Goal: Task Accomplishment & Management: Manage account settings

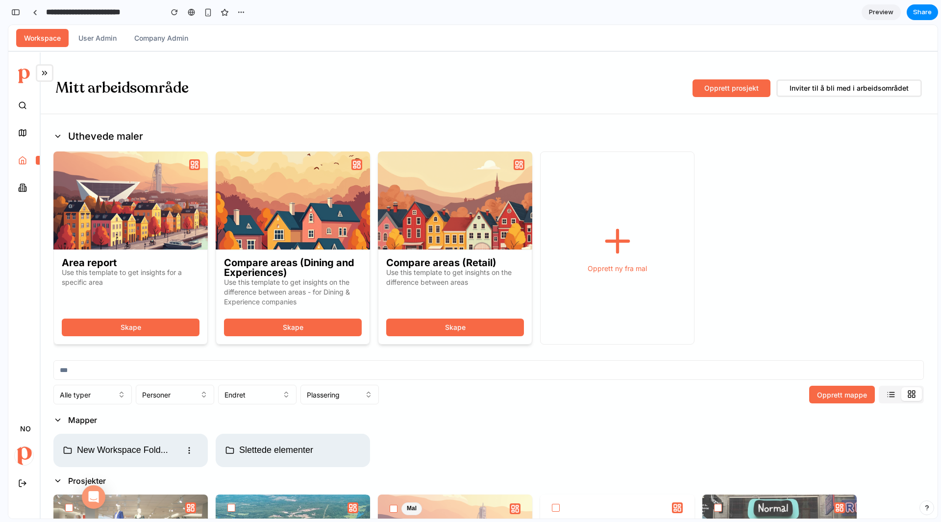
click at [880, 15] on span "Preview" at bounding box center [881, 12] width 25 height 10
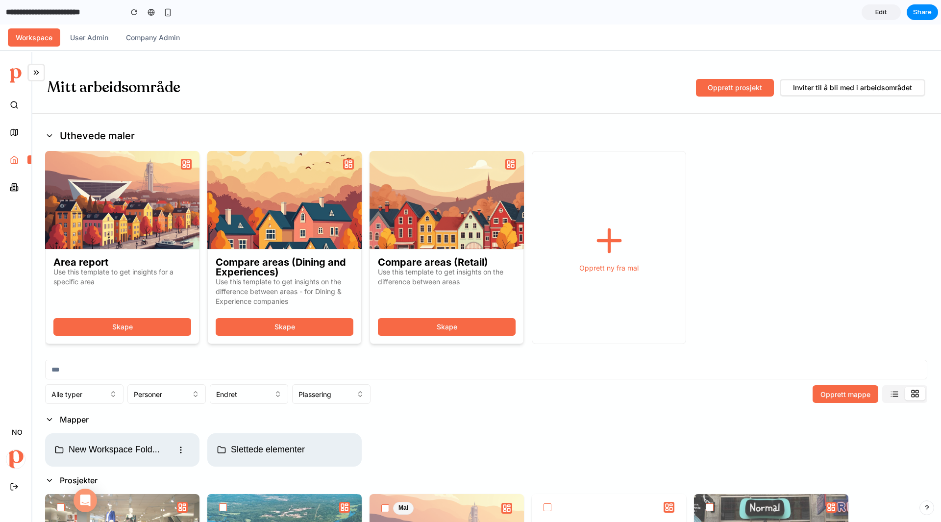
click at [600, 233] on icon at bounding box center [609, 240] width 37 height 37
click at [90, 36] on button "User Admin" at bounding box center [89, 37] width 54 height 18
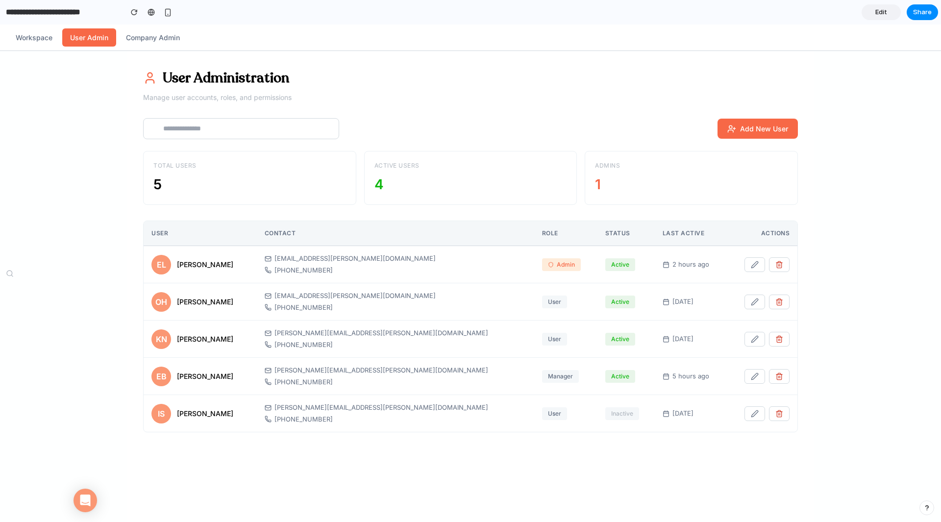
click at [330, 240] on th "Contact" at bounding box center [395, 233] width 277 height 25
click at [392, 167] on div "Active Users" at bounding box center [471, 165] width 193 height 9
click at [34, 32] on button "Workspace" at bounding box center [34, 37] width 52 height 18
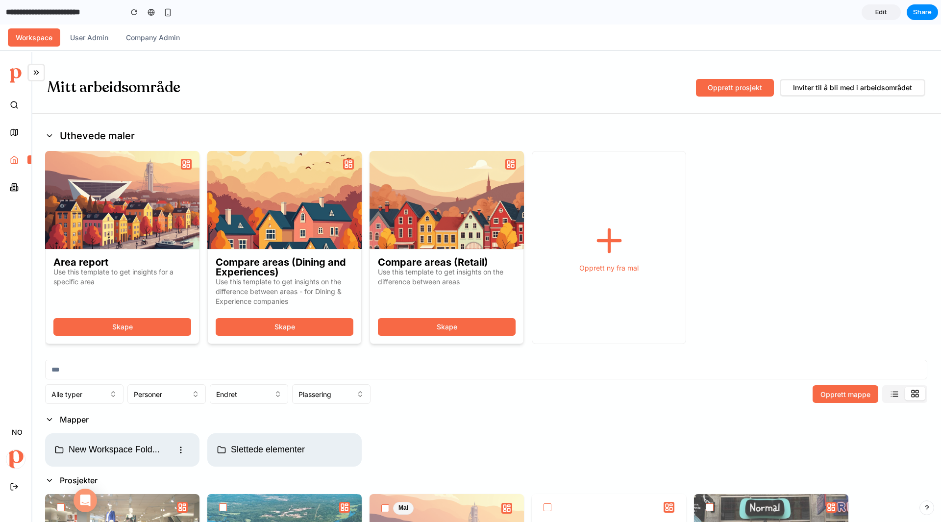
click at [883, 3] on section "**********" at bounding box center [469, 12] width 938 height 25
click at [881, 11] on span "Edit" at bounding box center [882, 12] width 12 height 10
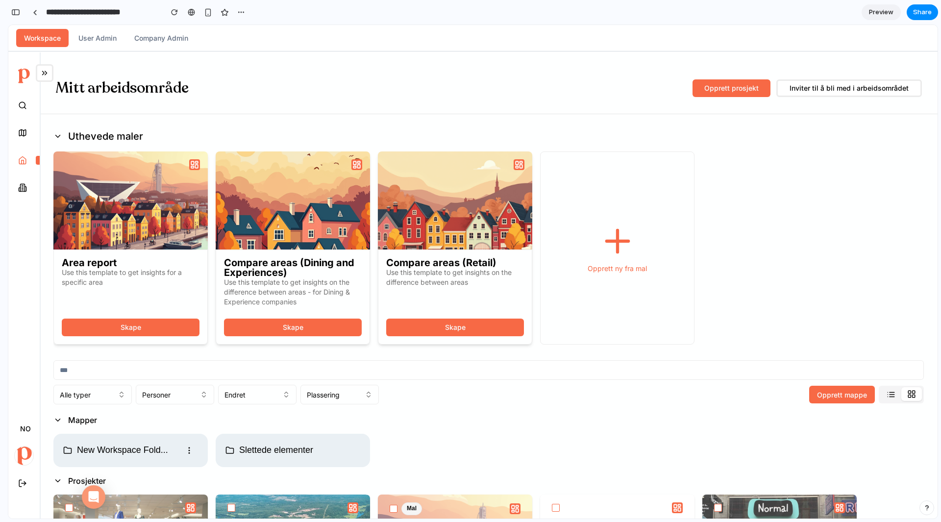
scroll to position [27, 0]
click at [13, 13] on div "button" at bounding box center [15, 12] width 9 height 7
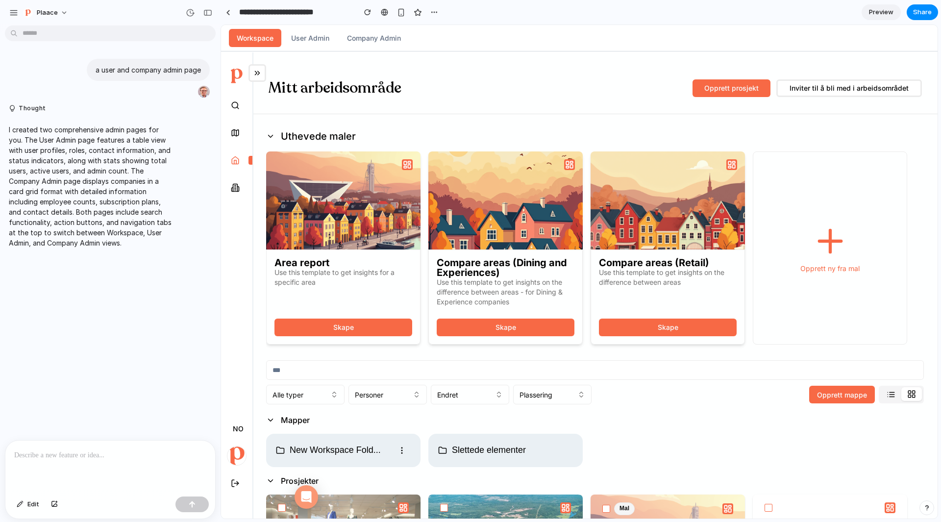
scroll to position [0, 0]
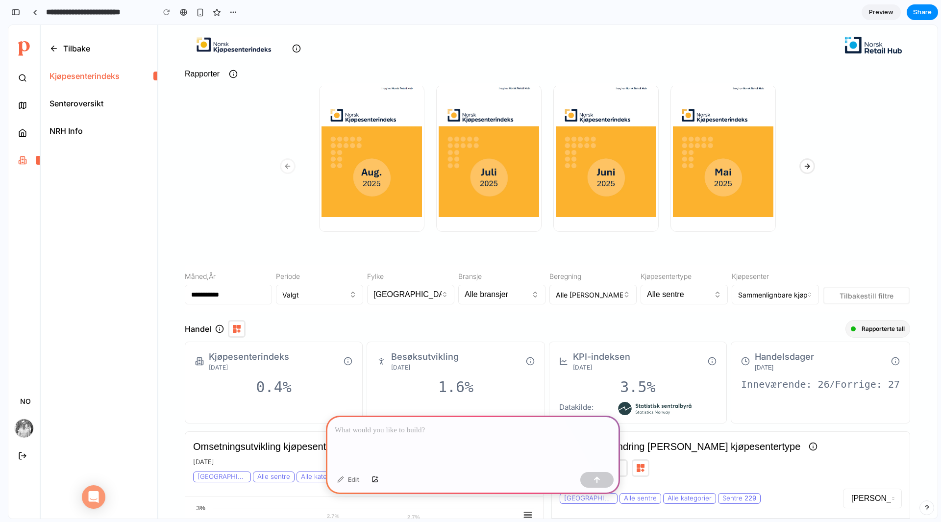
click at [478, 428] on p at bounding box center [473, 431] width 277 height 12
click at [438, 435] on div at bounding box center [473, 442] width 294 height 52
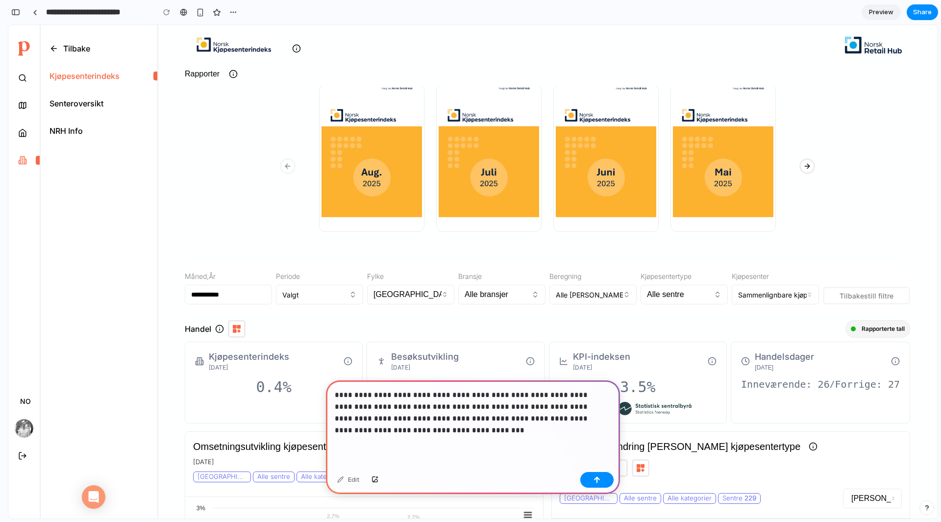
click at [457, 394] on p "**********" at bounding box center [471, 412] width 273 height 47
click at [593, 484] on button "button" at bounding box center [596, 480] width 33 height 16
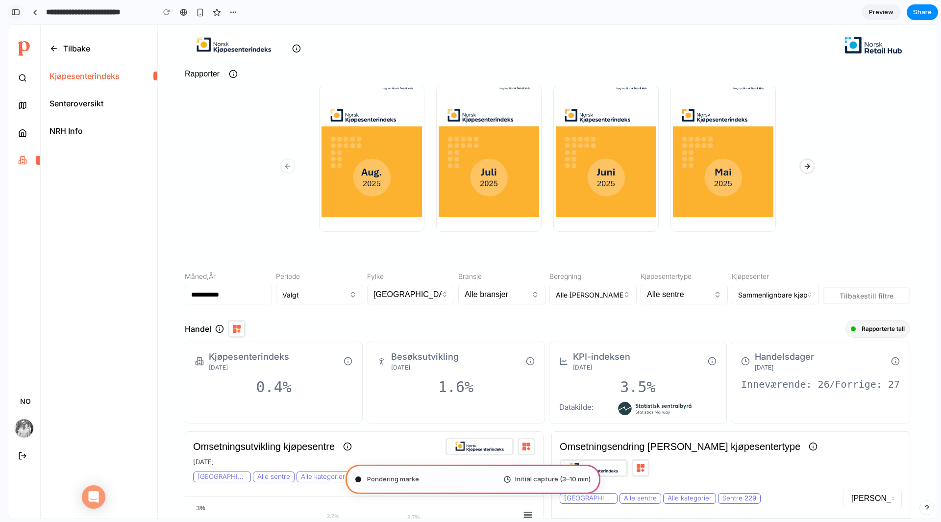
click at [20, 6] on button "button" at bounding box center [16, 12] width 16 height 16
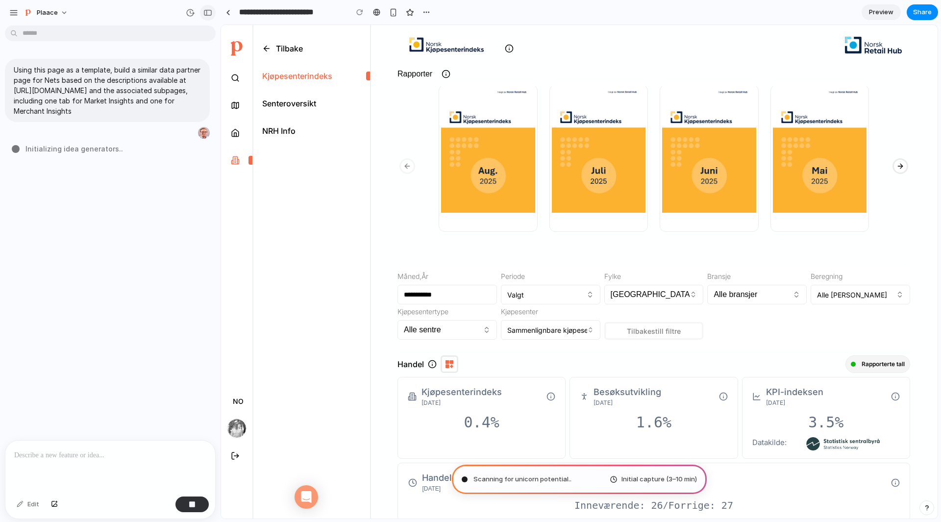
click at [208, 13] on div "button" at bounding box center [207, 12] width 9 height 7
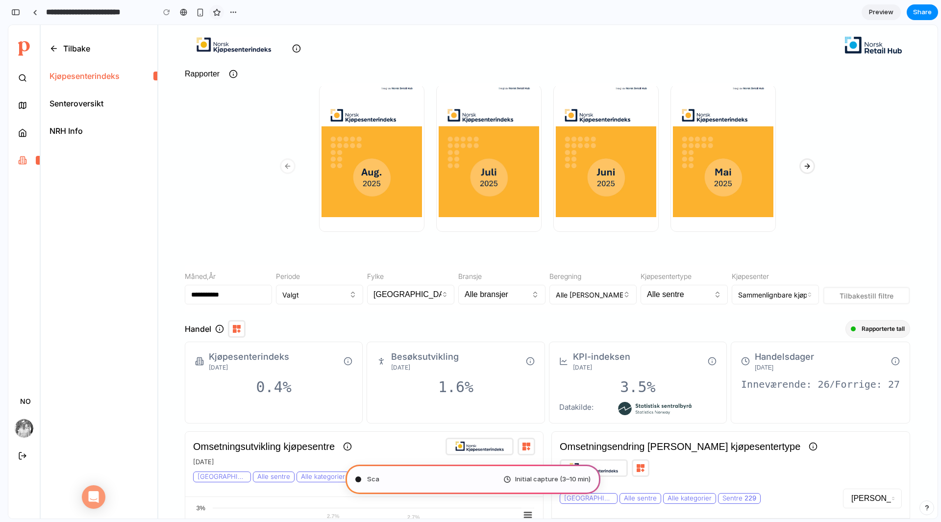
type input "**********"
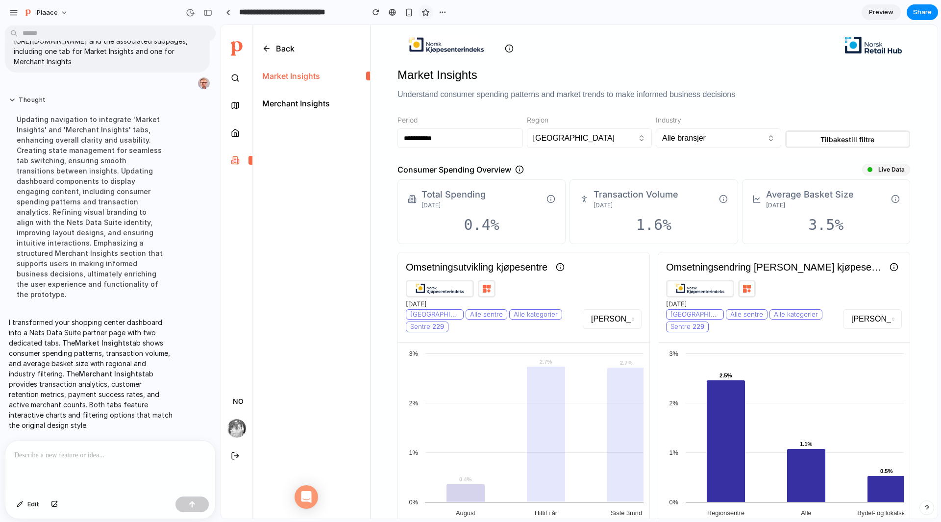
scroll to position [43, 0]
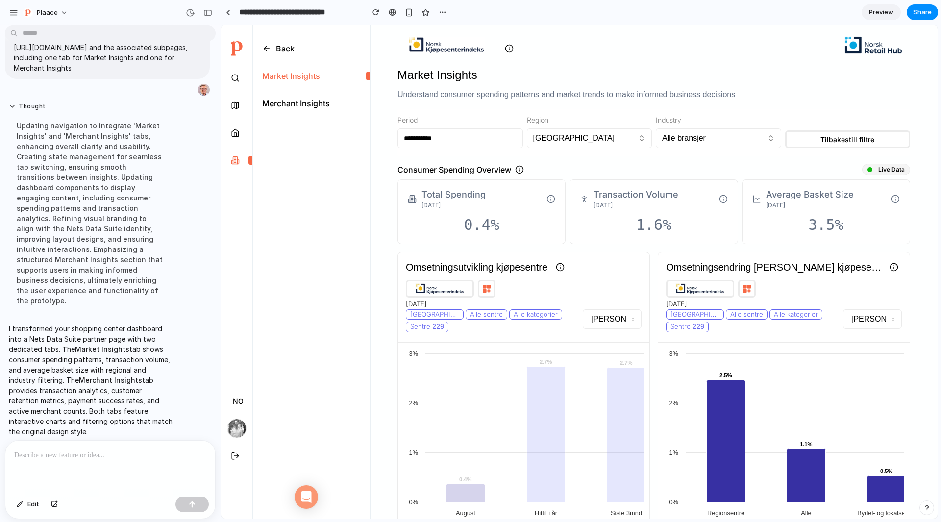
click at [295, 99] on div "Merchant Insights" at bounding box center [296, 104] width 68 height 12
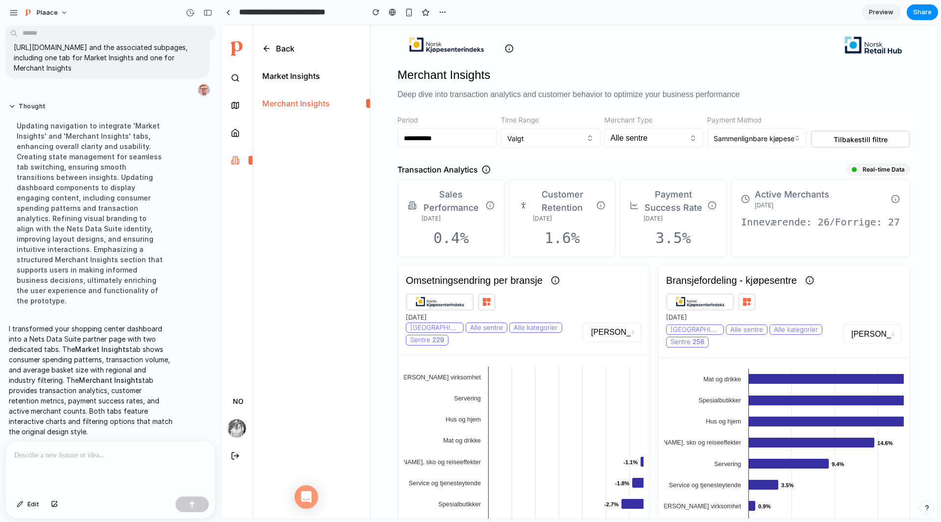
click at [305, 76] on div "Market Insights" at bounding box center [291, 76] width 58 height 12
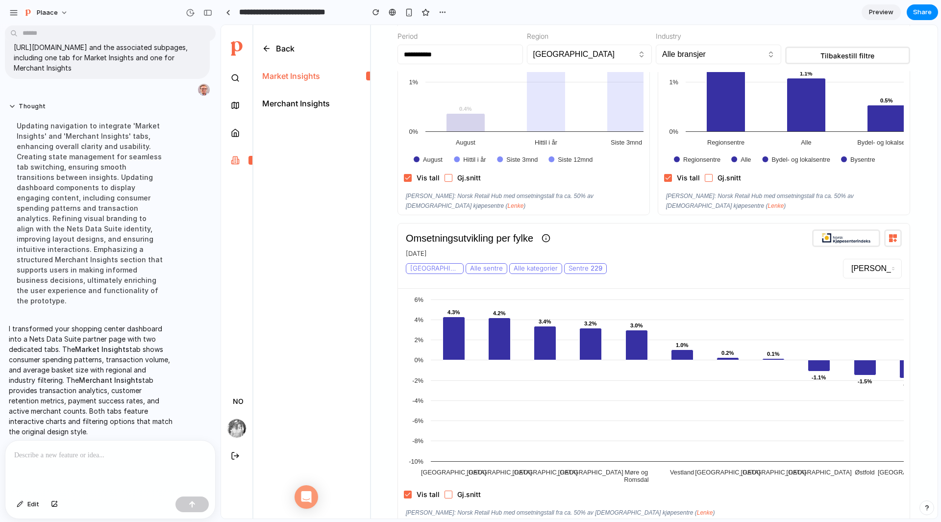
scroll to position [0, 0]
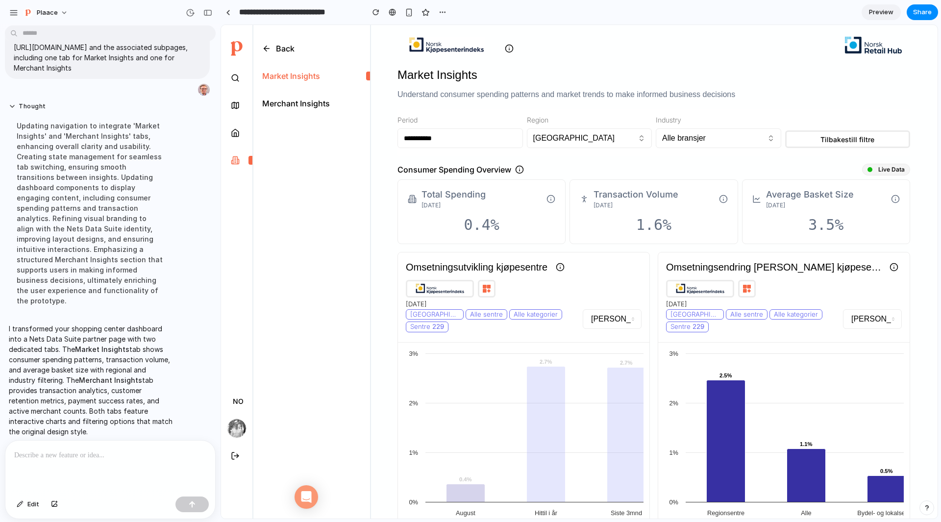
click at [307, 104] on div "Merchant Insights" at bounding box center [296, 104] width 68 height 12
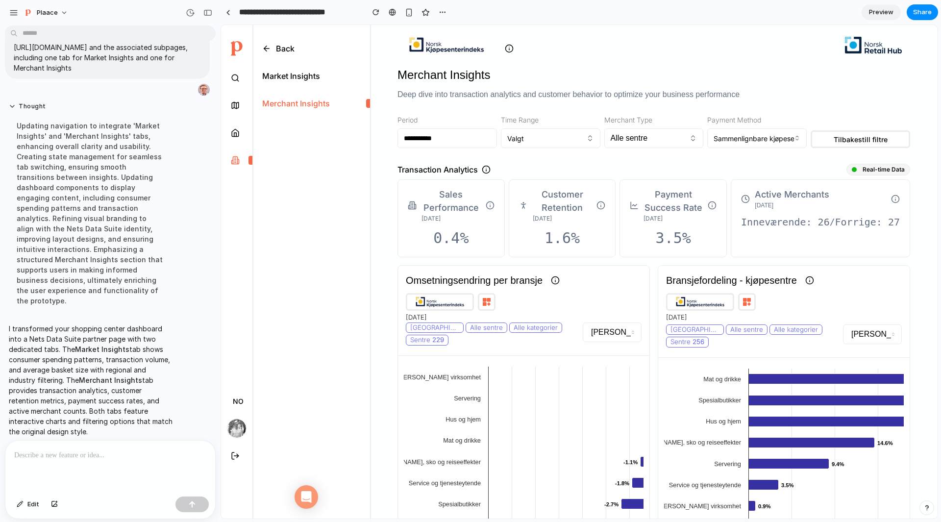
click at [304, 71] on div "Market Insights" at bounding box center [291, 76] width 58 height 12
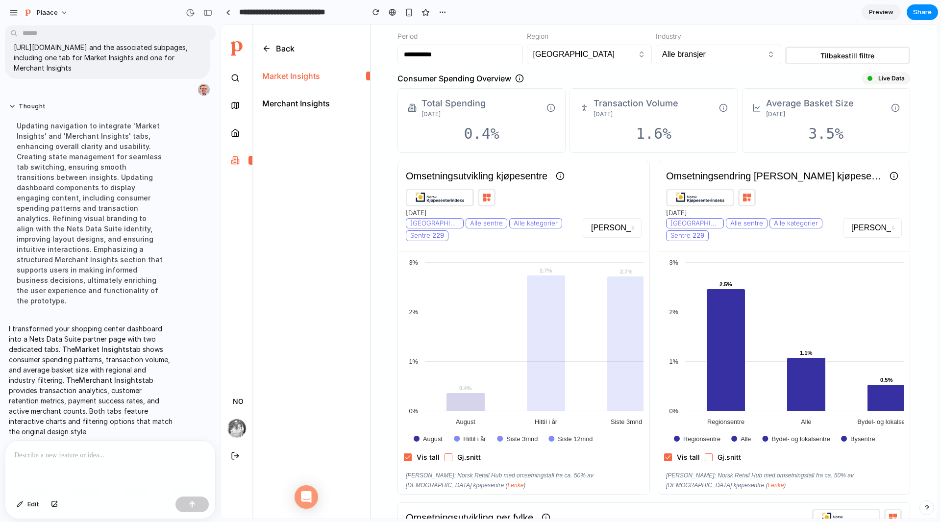
scroll to position [111, 0]
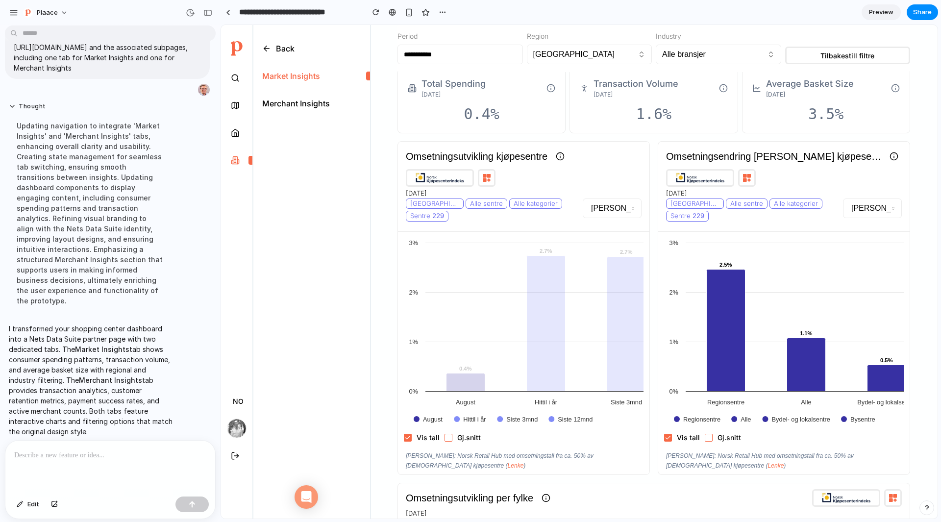
click at [610, 211] on button "[PERSON_NAME]" at bounding box center [612, 209] width 59 height 20
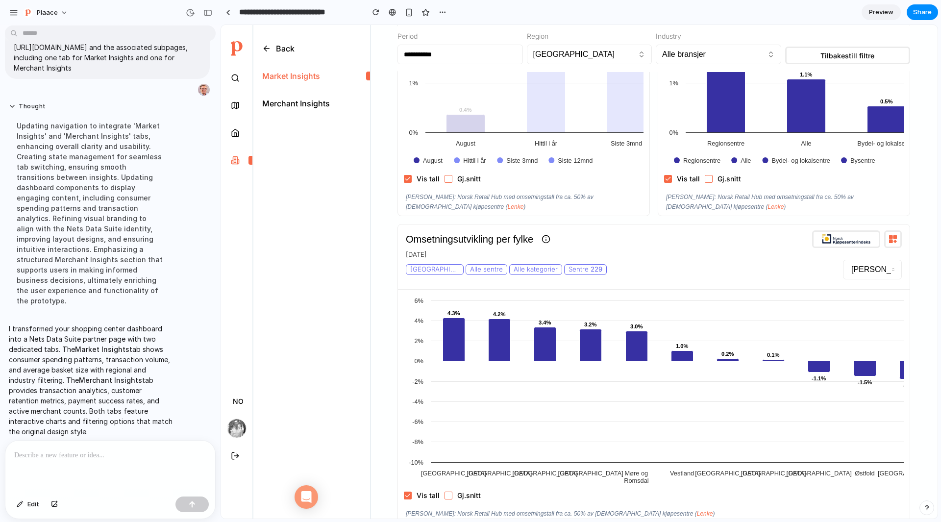
scroll to position [371, 0]
click at [22, 10] on button "Plaace" at bounding box center [46, 13] width 54 height 16
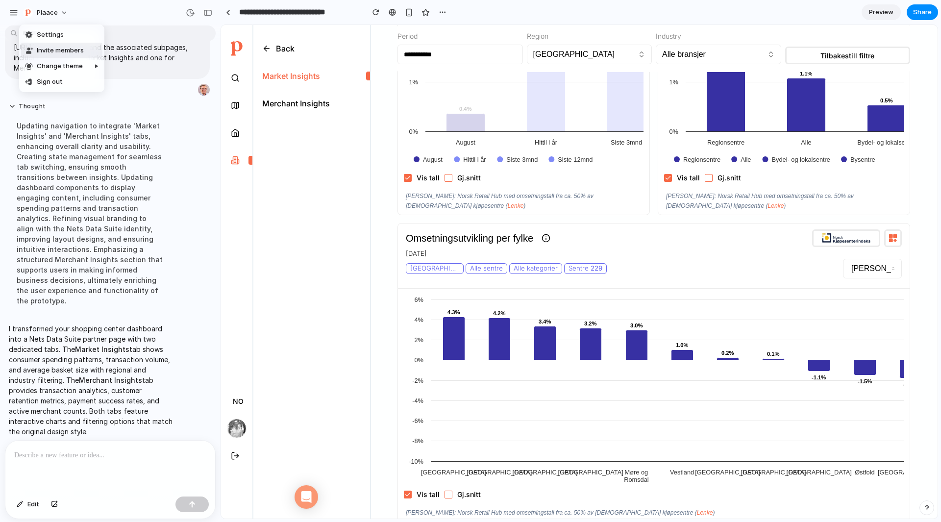
click at [60, 52] on span "Invite members" at bounding box center [60, 51] width 47 height 10
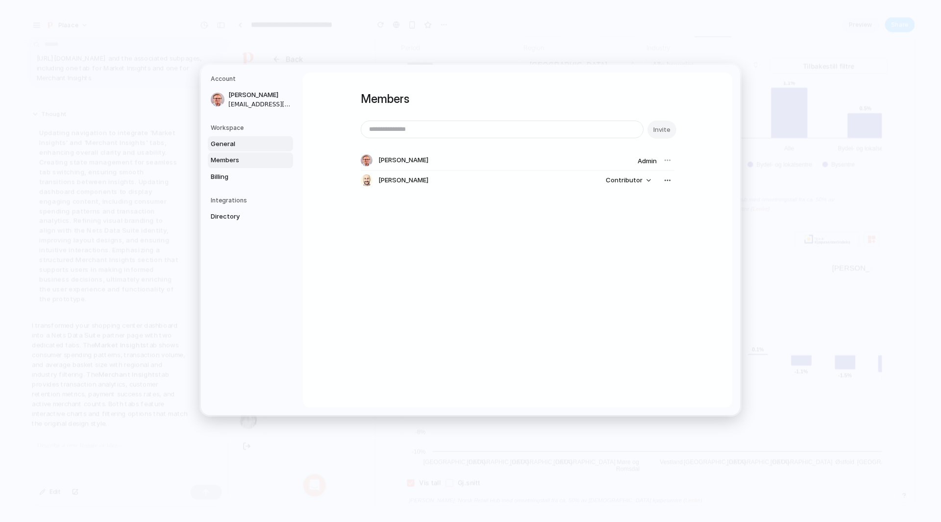
click at [229, 142] on span "General" at bounding box center [242, 144] width 63 height 10
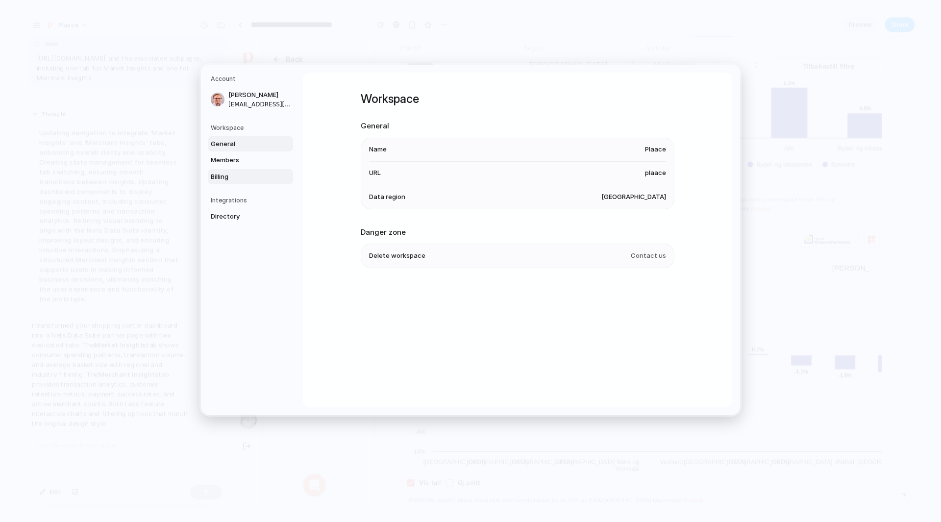
click at [223, 179] on span "Billing" at bounding box center [242, 177] width 63 height 10
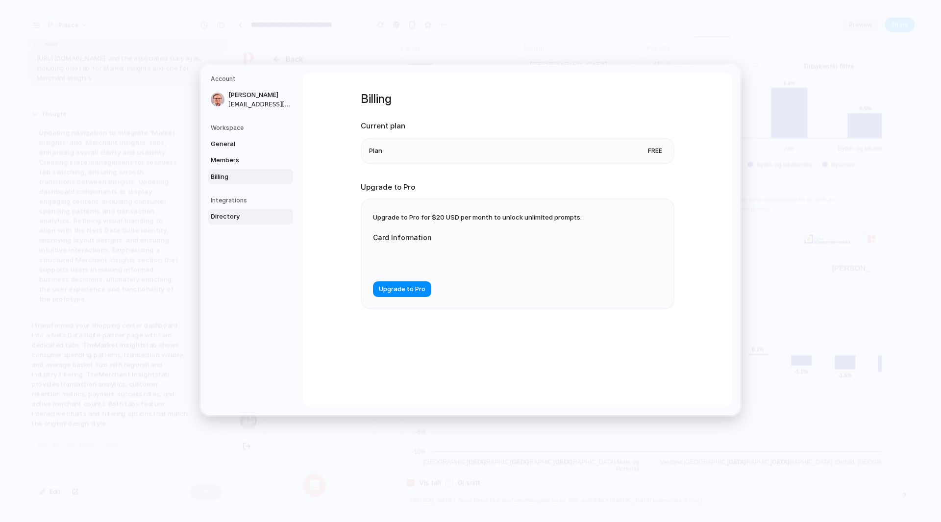
click at [239, 216] on span "Directory" at bounding box center [242, 217] width 63 height 10
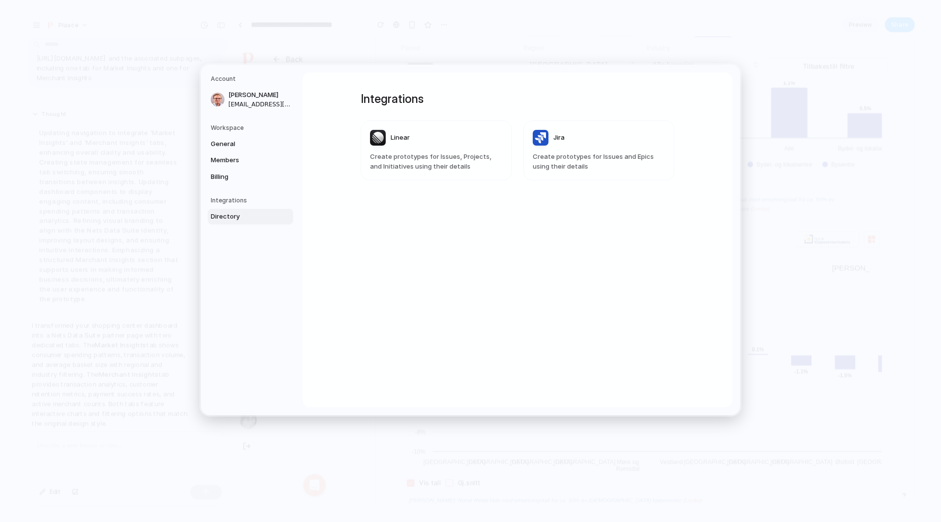
click at [240, 200] on h5 "Integrations" at bounding box center [252, 200] width 82 height 9
click at [238, 153] on link "Members" at bounding box center [250, 160] width 85 height 16
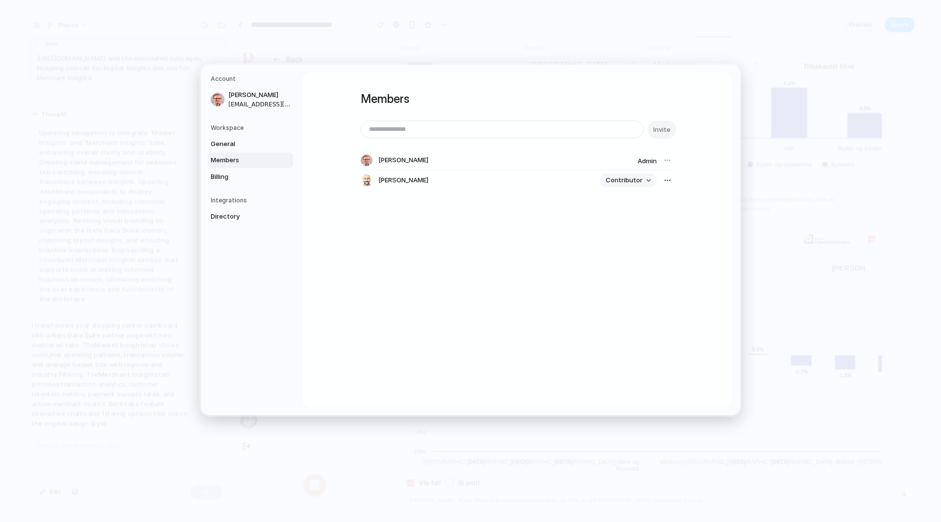
click at [649, 177] on button "Contributor" at bounding box center [628, 181] width 57 height 14
drag, startPoint x: 680, startPoint y: 190, endPoint x: 665, endPoint y: 185, distance: 16.0
click at [665, 185] on button "button" at bounding box center [668, 181] width 14 height 14
click at [227, 174] on span "Billing" at bounding box center [242, 177] width 63 height 10
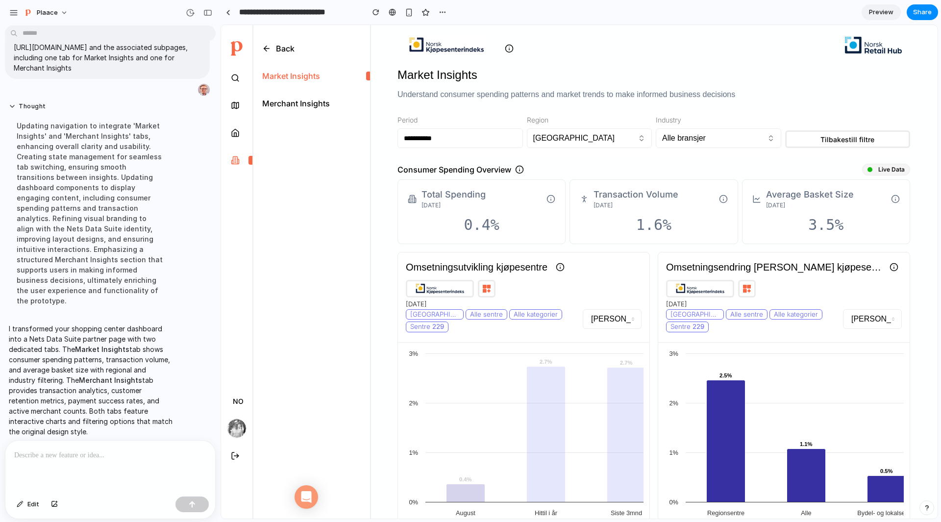
click at [304, 112] on link "Merchant Insights" at bounding box center [311, 103] width 118 height 27
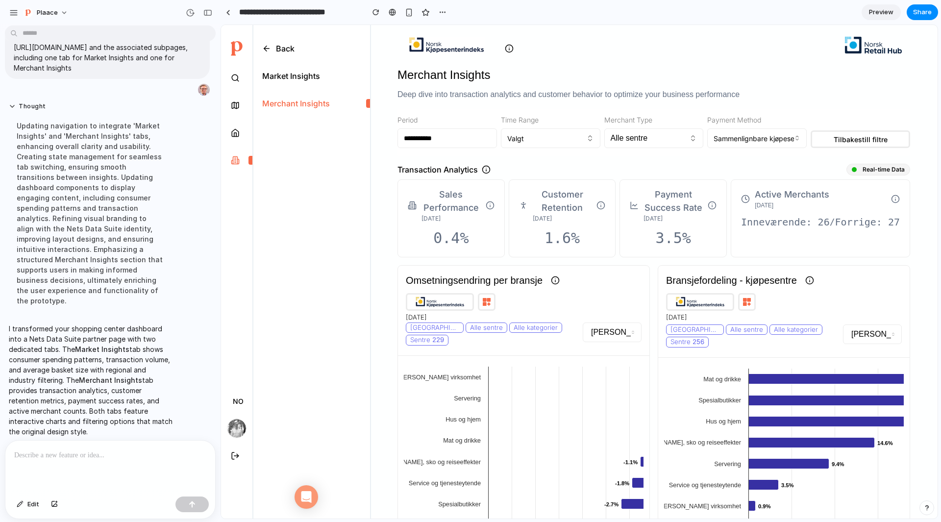
click at [308, 101] on div "Merchant Insights" at bounding box center [296, 104] width 68 height 12
click at [230, 18] on link at bounding box center [228, 12] width 15 height 15
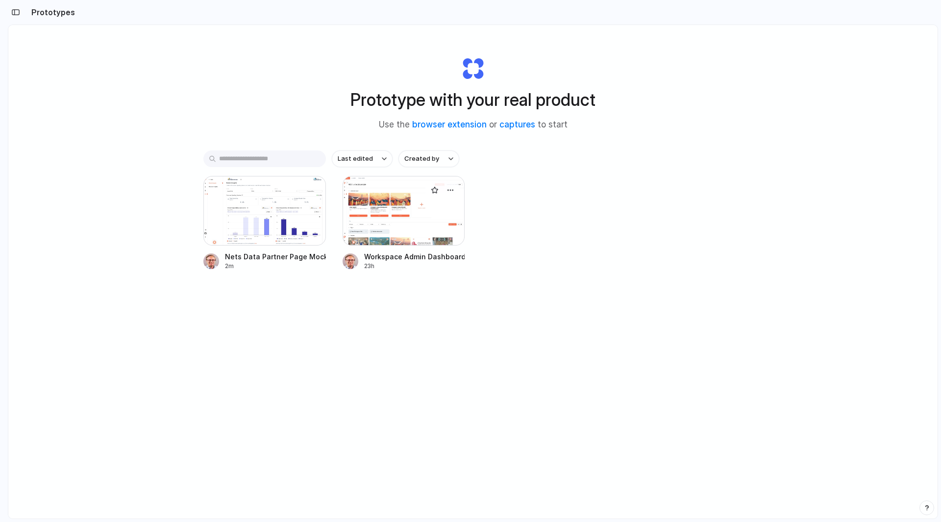
click at [394, 212] on div at bounding box center [404, 211] width 123 height 70
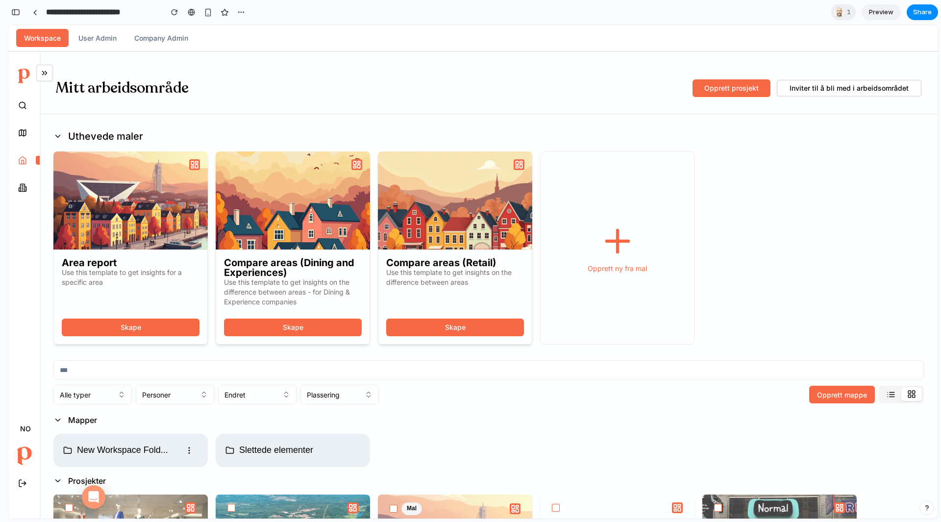
click at [100, 45] on button "User Admin" at bounding box center [98, 38] width 54 height 18
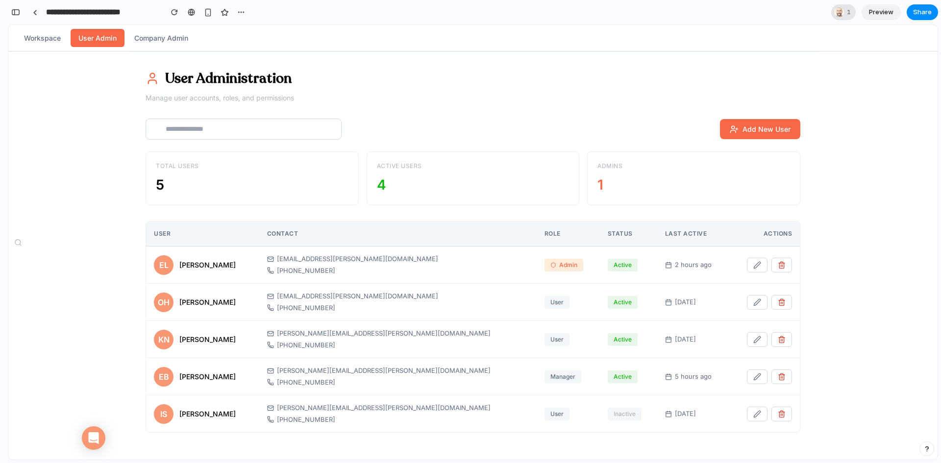
click at [846, 13] on div "1" at bounding box center [844, 12] width 25 height 16
drag, startPoint x: 692, startPoint y: 43, endPoint x: 710, endPoint y: 2, distance: 44.1
click at [692, 43] on div "Seen by [PERSON_NAME]" at bounding box center [470, 231] width 941 height 463
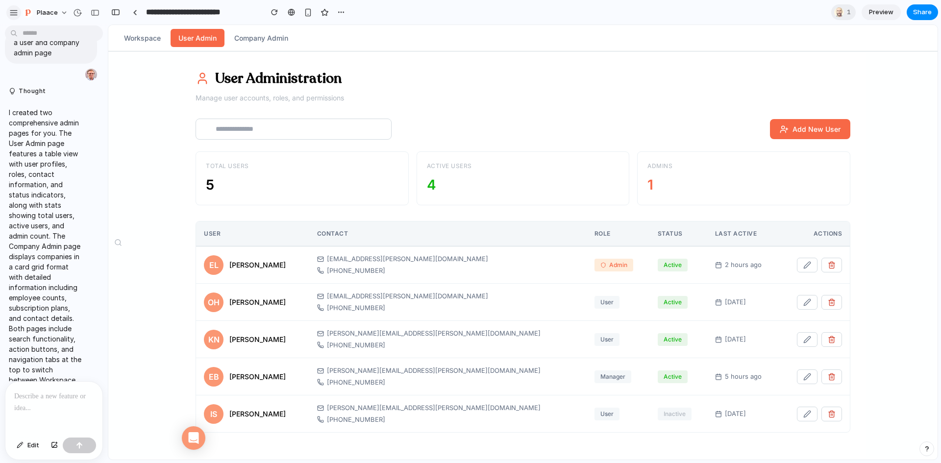
click at [10, 14] on div "button" at bounding box center [13, 12] width 9 height 9
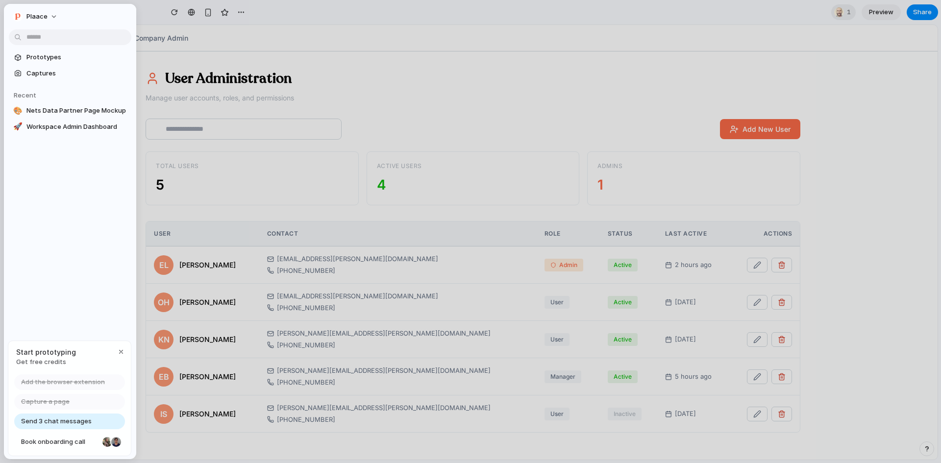
click at [77, 422] on span "Send 3 chat messages" at bounding box center [56, 422] width 71 height 10
click at [122, 351] on div "button" at bounding box center [121, 352] width 8 height 8
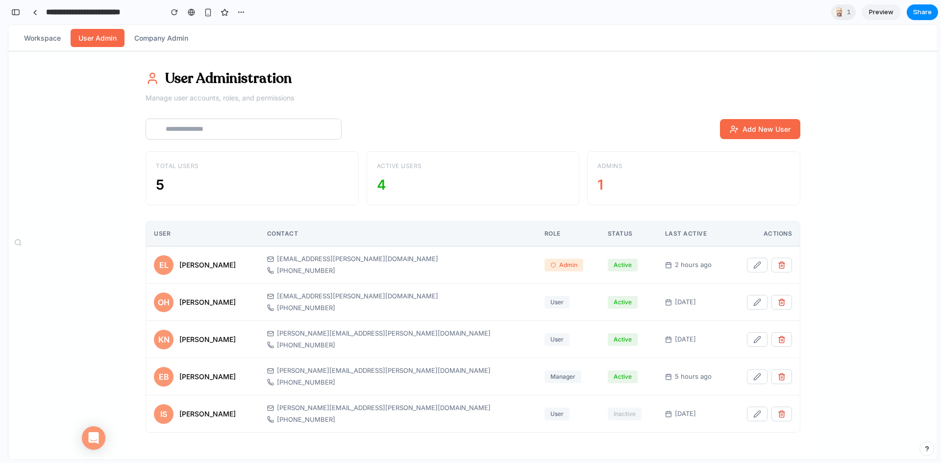
click at [864, 141] on div "User Administration Manage user accounts, roles, and permissions Add New User T…" at bounding box center [473, 256] width 930 height 462
